Goal: Information Seeking & Learning: Learn about a topic

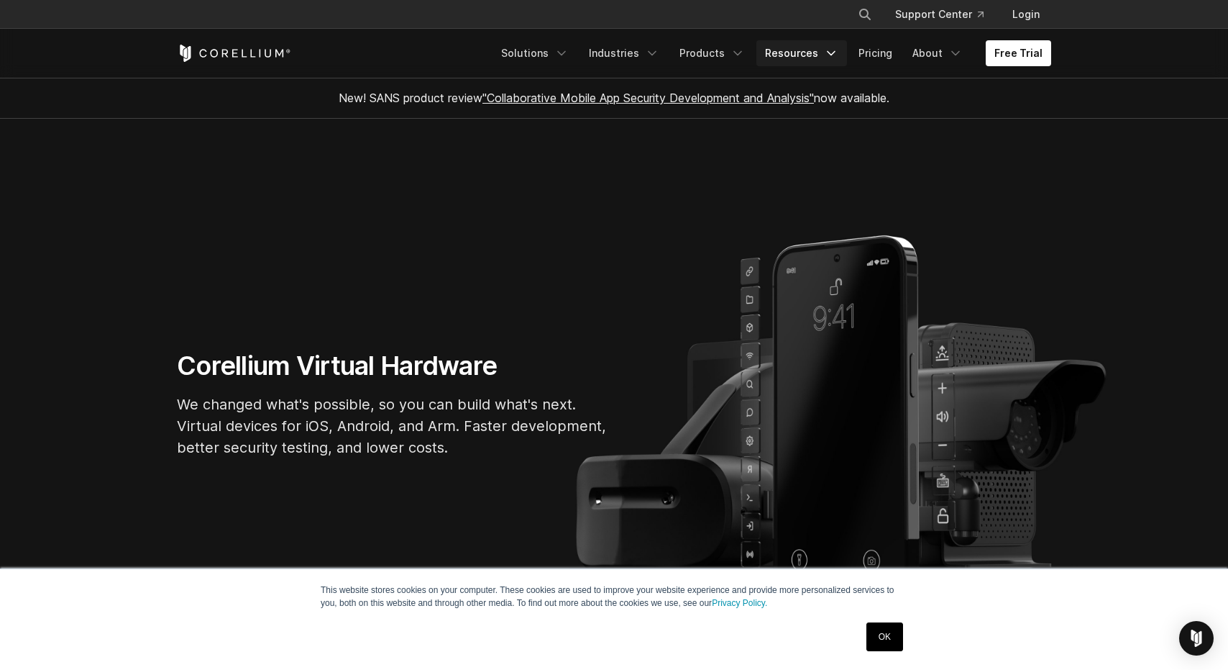
click at [791, 55] on link "Resources" at bounding box center [802, 53] width 91 height 26
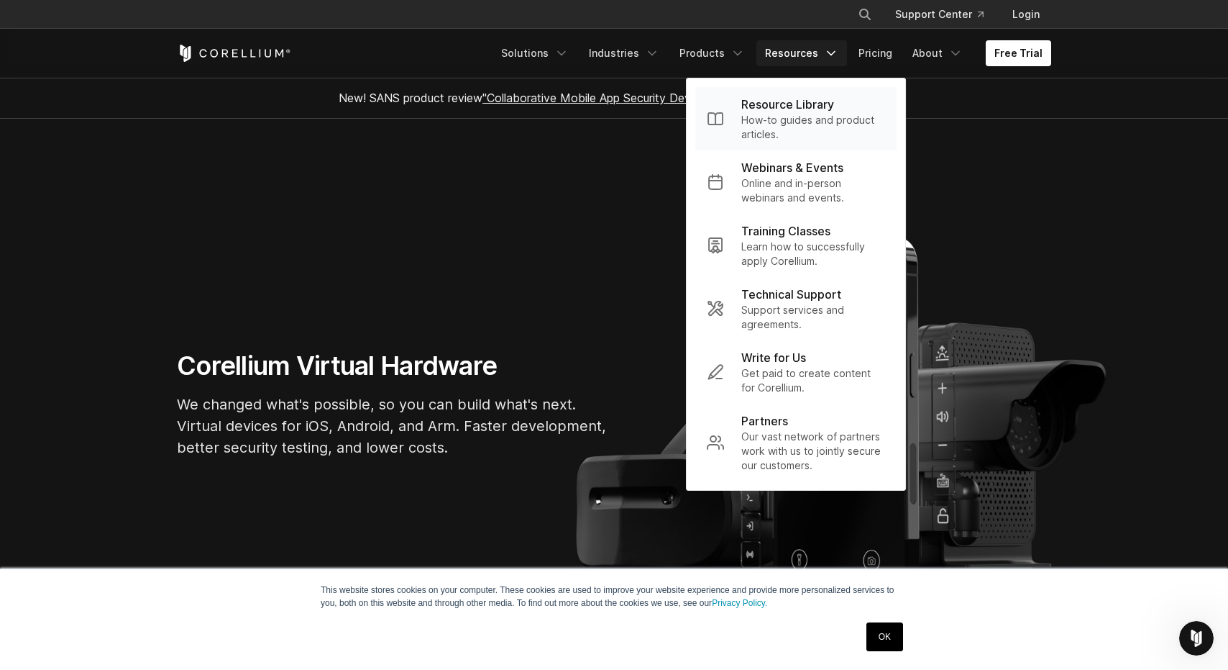
click at [770, 122] on p "How-to guides and product articles." at bounding box center [813, 127] width 144 height 29
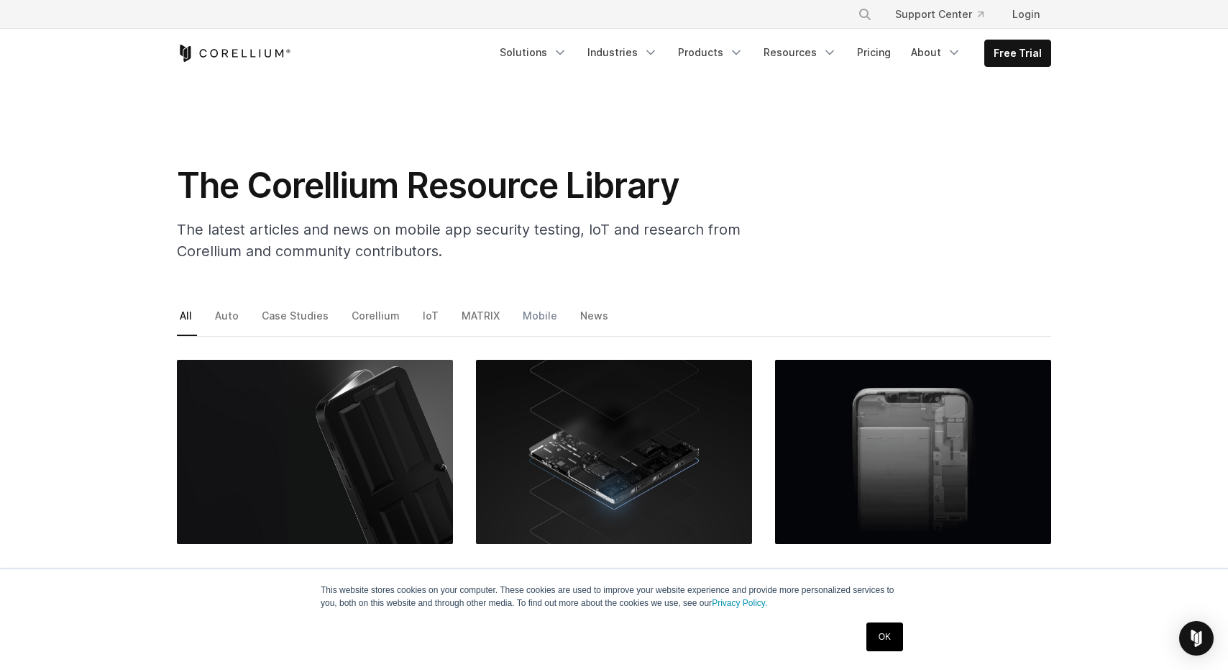
click at [527, 316] on link "Mobile" at bounding box center [541, 321] width 42 height 30
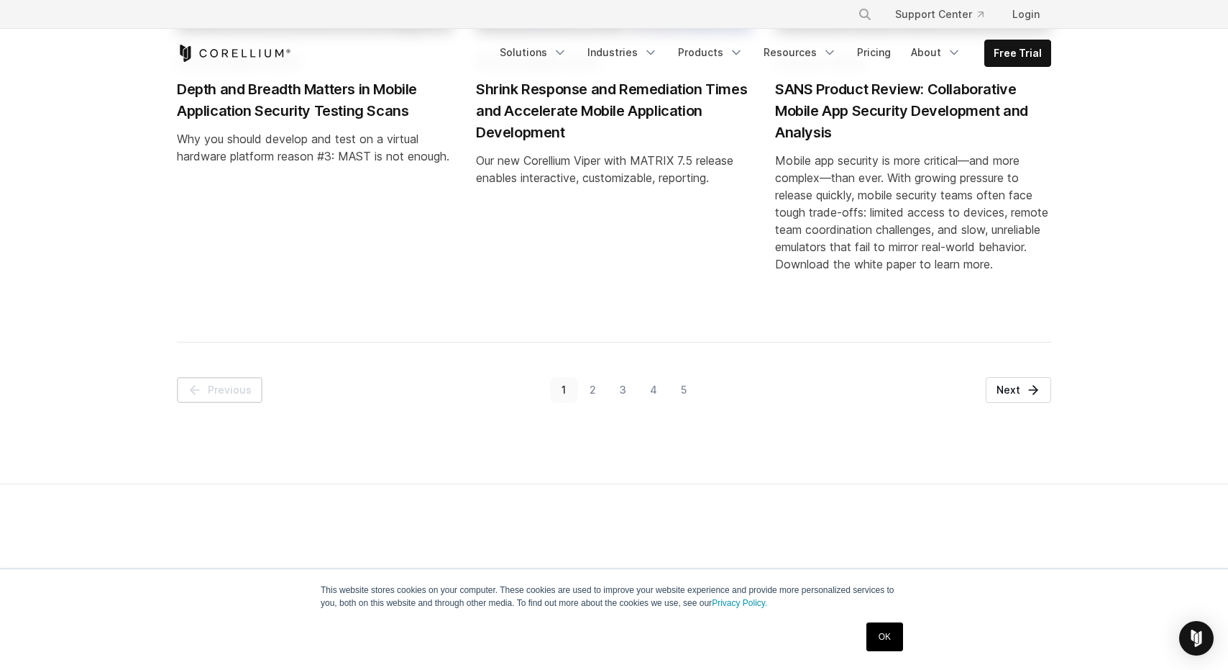
scroll to position [1781, 0]
click at [1007, 393] on link "Next" at bounding box center [1018, 389] width 65 height 26
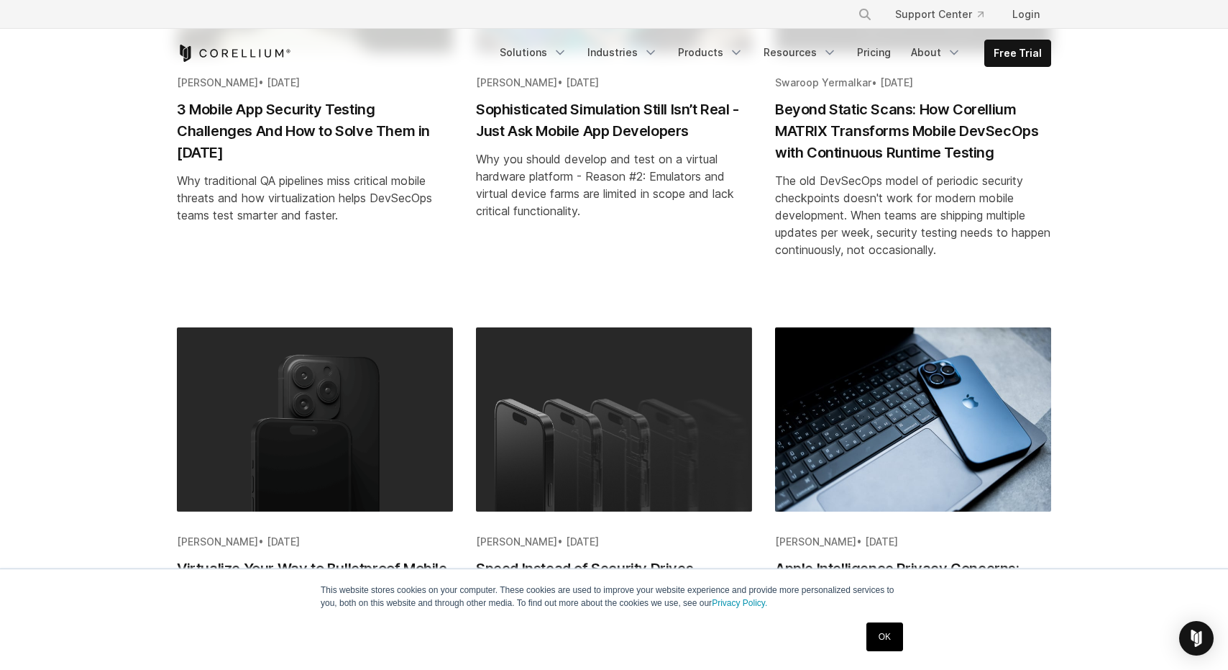
scroll to position [492, 0]
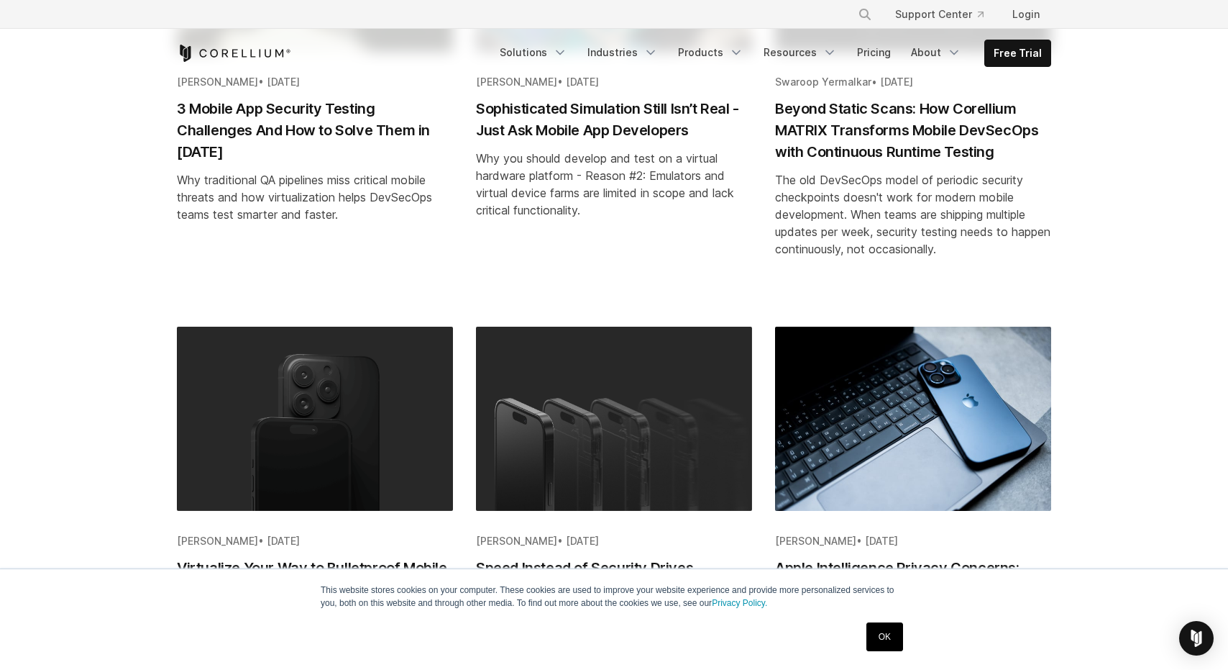
click at [590, 162] on div "Why you should develop and test on a virtual hardware platform - Reason #2: Emu…" at bounding box center [614, 184] width 276 height 69
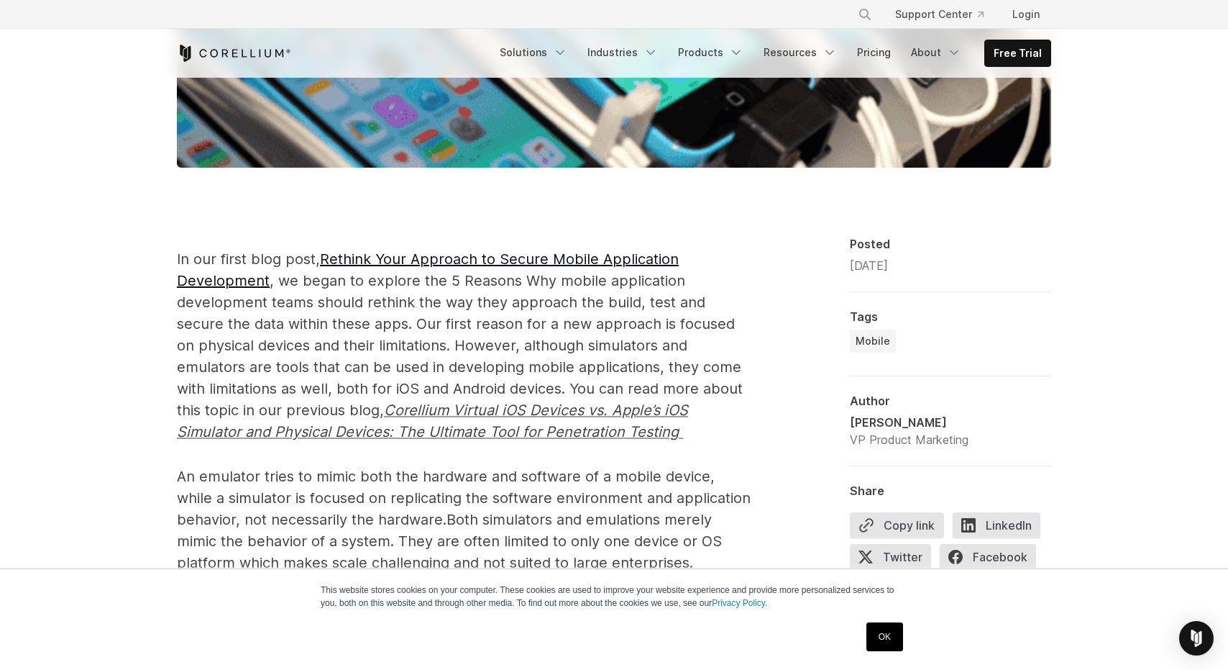
scroll to position [740, 0]
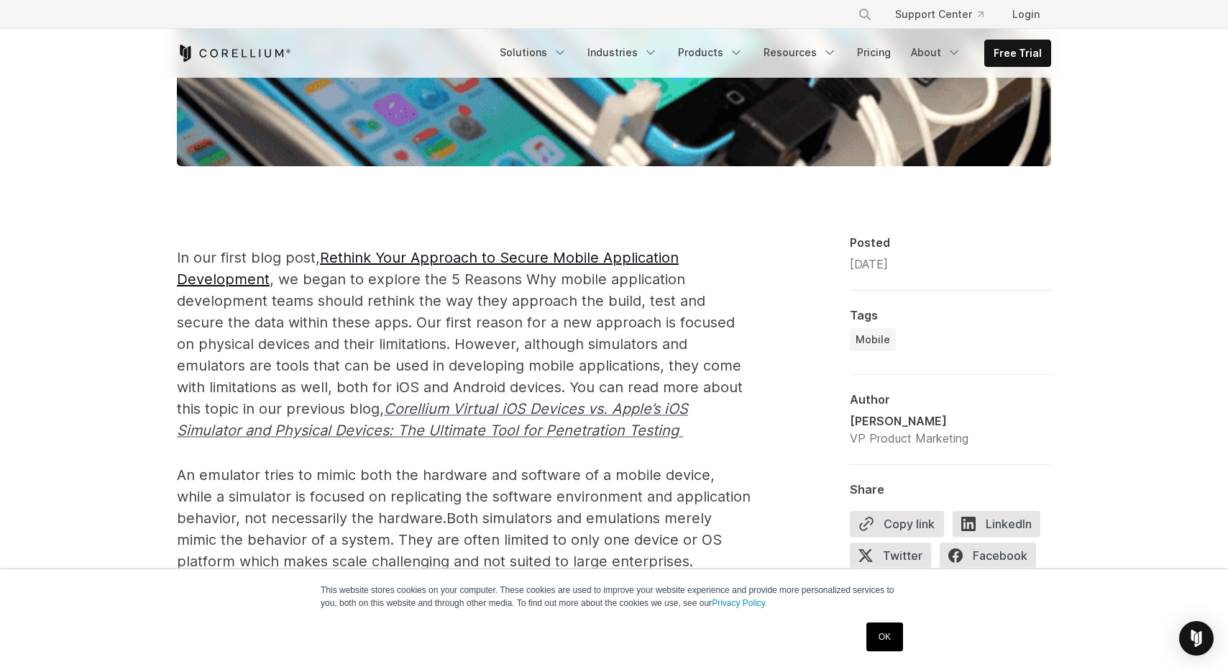
click at [460, 429] on span "Corellium Virtual iOS Devices vs. Apple’s iOS Simulator and Physical Devices: T…" at bounding box center [432, 419] width 511 height 39
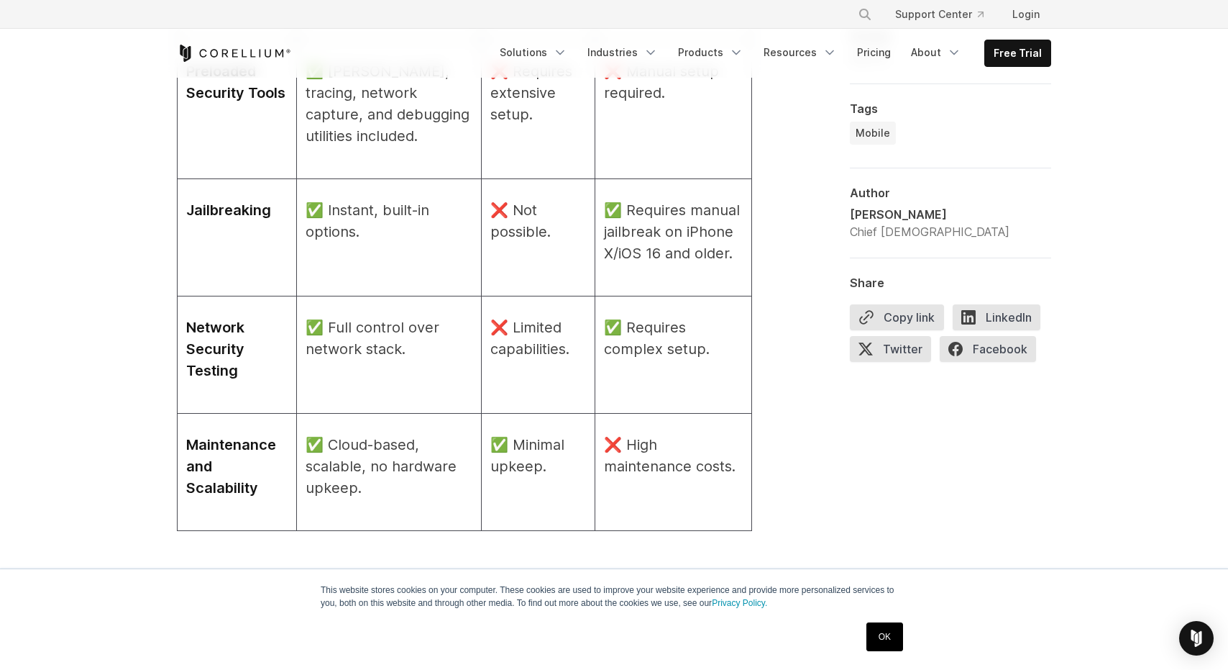
scroll to position [2283, 0]
